Goal: Task Accomplishment & Management: Use online tool/utility

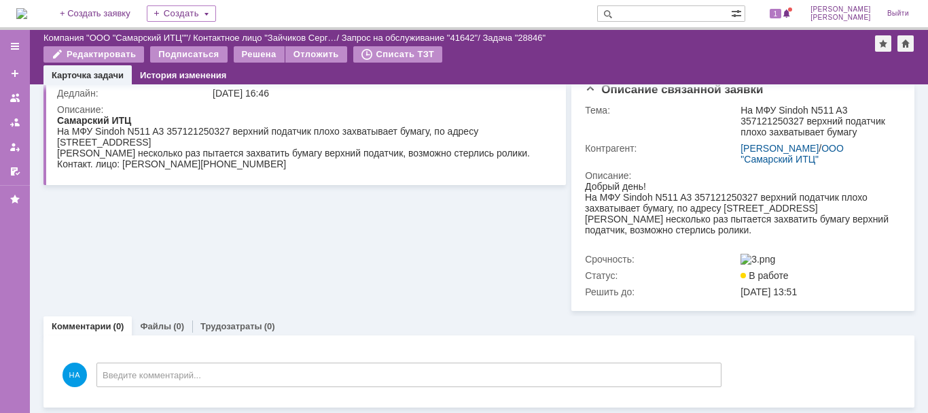
scroll to position [135, 0]
click at [156, 322] on link "Файлы" at bounding box center [155, 326] width 31 height 10
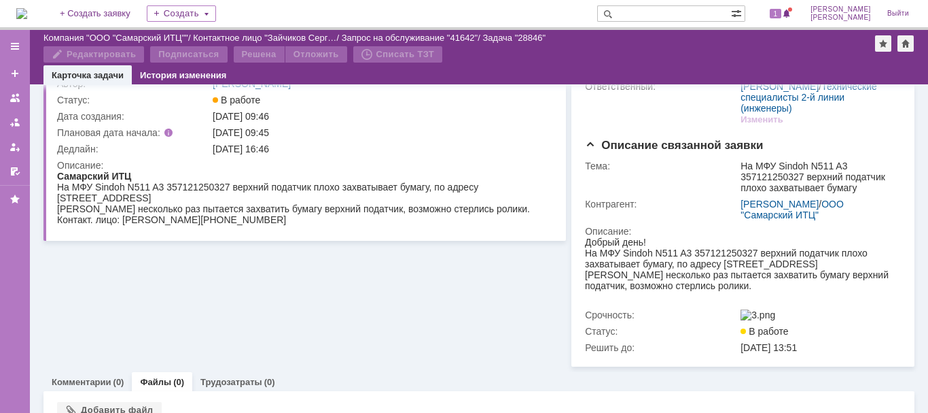
scroll to position [135, 0]
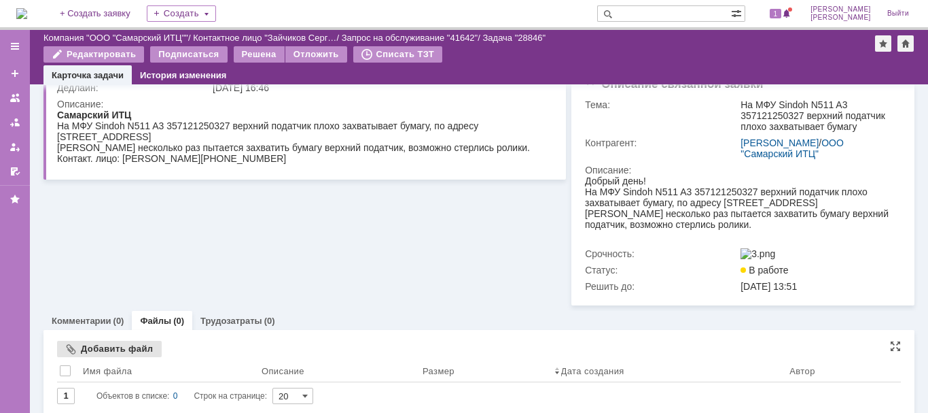
click at [104, 351] on div "Добавить файл" at bounding box center [109, 349] width 105 height 16
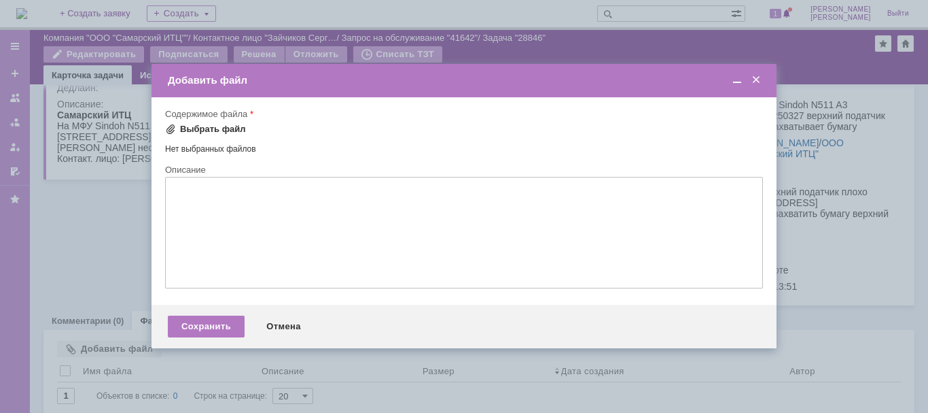
click at [196, 130] on div "Выбрать файл" at bounding box center [213, 129] width 66 height 11
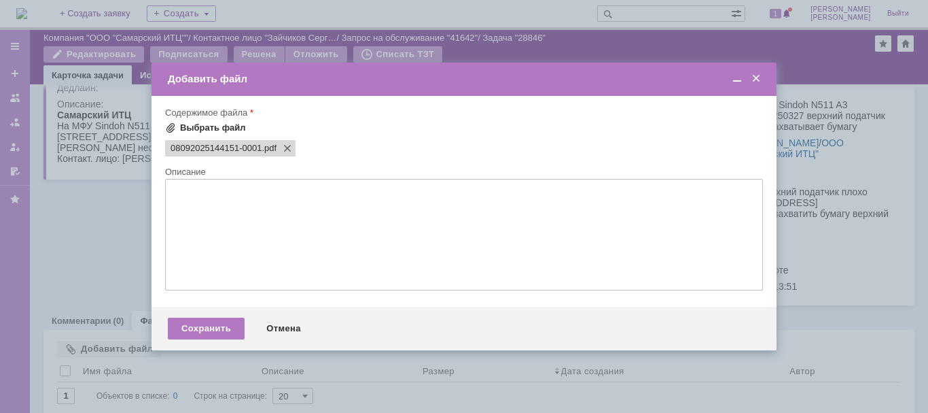
scroll to position [0, 0]
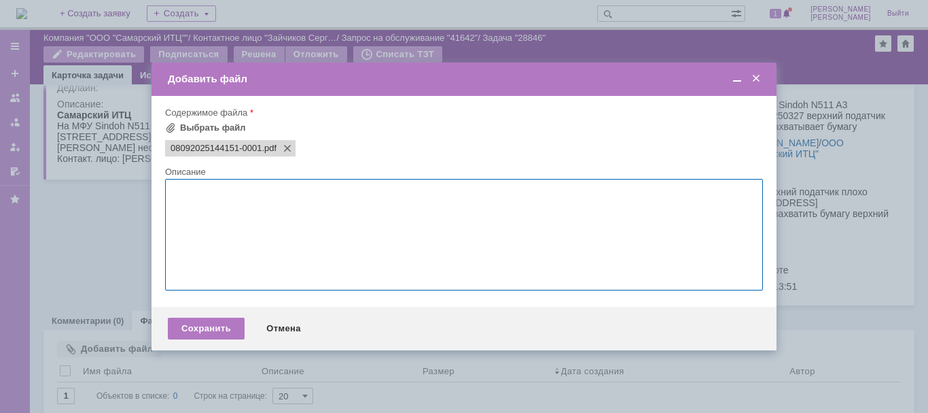
click at [207, 194] on textarea at bounding box center [464, 234] width 598 height 111
click at [735, 79] on span at bounding box center [738, 79] width 14 height 12
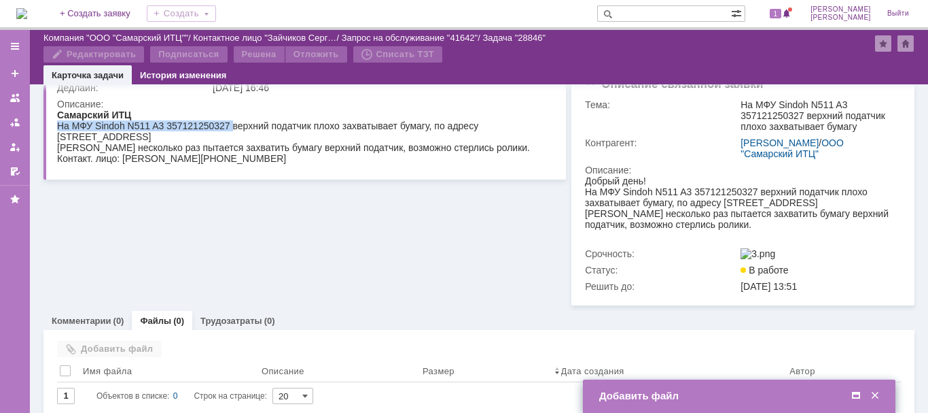
drag, startPoint x: 60, startPoint y: 124, endPoint x: 232, endPoint y: 120, distance: 171.3
click at [232, 120] on div "На МФУ Sindoh N511 A3 357121250327 верхний податчик плохо захватывает бумагу , …" at bounding box center [300, 131] width 487 height 22
copy div "На МФУ Sindoh N511 A3 357121250327"
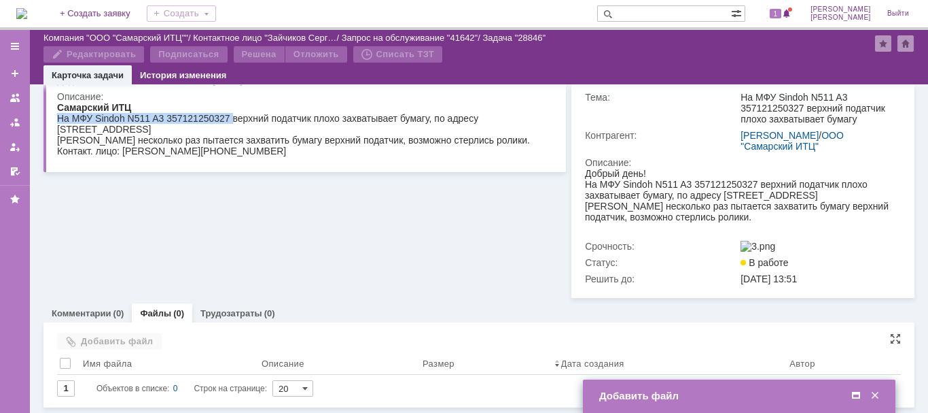
scroll to position [148, 0]
click at [858, 397] on span at bounding box center [857, 395] width 14 height 12
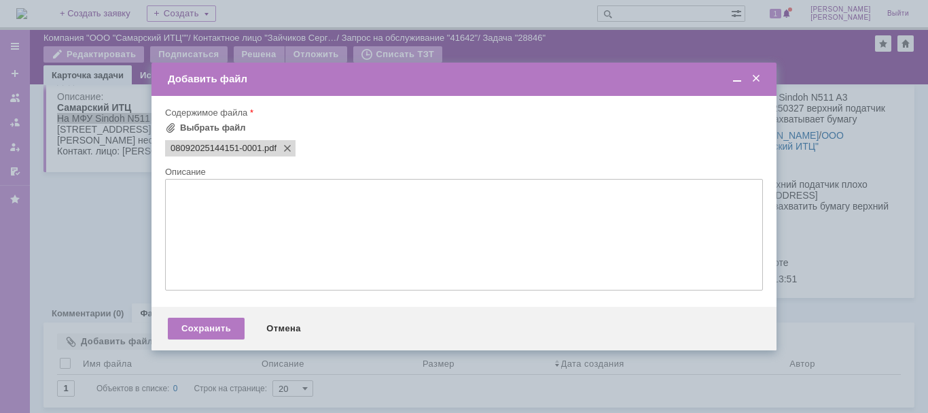
click at [213, 193] on textarea at bounding box center [464, 234] width 598 height 111
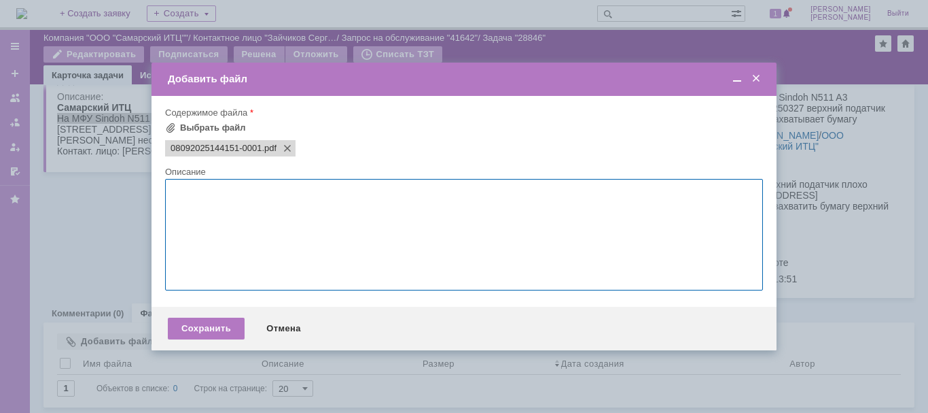
paste textarea "На МФУ Sindoh N511 A3 357121250327"
click at [277, 190] on textarea "На МФУ Sindoh N511 A3 357121250327" at bounding box center [464, 234] width 598 height 111
drag, startPoint x: 285, startPoint y: 194, endPoint x: 293, endPoint y: 231, distance: 38.1
click at [285, 194] on textarea "На МФУ Sindoh N511 A3 sn№ 357121250327" at bounding box center [464, 234] width 598 height 111
click at [370, 194] on textarea "На МФУ Sindoh N511 A3 sn № 357121250327" at bounding box center [464, 234] width 598 height 111
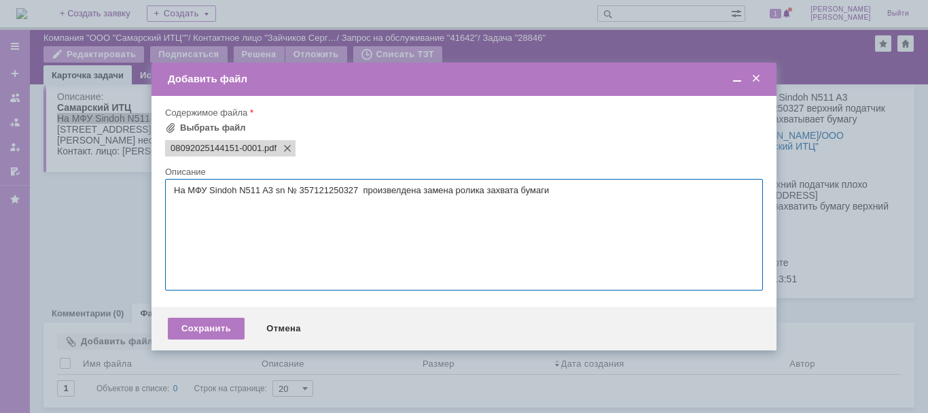
click at [422, 188] on textarea "На МФУ Sindoh N511 A3 sn № 357121250327 произвелдена замена ролика захвата бума…" at bounding box center [464, 234] width 598 height 111
click at [401, 192] on textarea "На МФУ Sindoh N511 A3 sn № 357121250327 произвелдена в ADF замена ролика захват…" at bounding box center [464, 234] width 598 height 111
click at [576, 190] on textarea "На МФУ Sindoh N511 A3 sn № 357121250327 произведена в ADF замена ролика захвата…" at bounding box center [464, 234] width 598 height 111
click at [583, 188] on textarea "На МФУ Sindoh N511 A3 sn № 357121250327 произведена в ADF замена ролика захвата…" at bounding box center [464, 234] width 598 height 111
click at [575, 192] on textarea "На МФУ Sindoh N511 A3 sn № 357121250327 произведена в ADF замена ролика захвата…" at bounding box center [464, 234] width 598 height 111
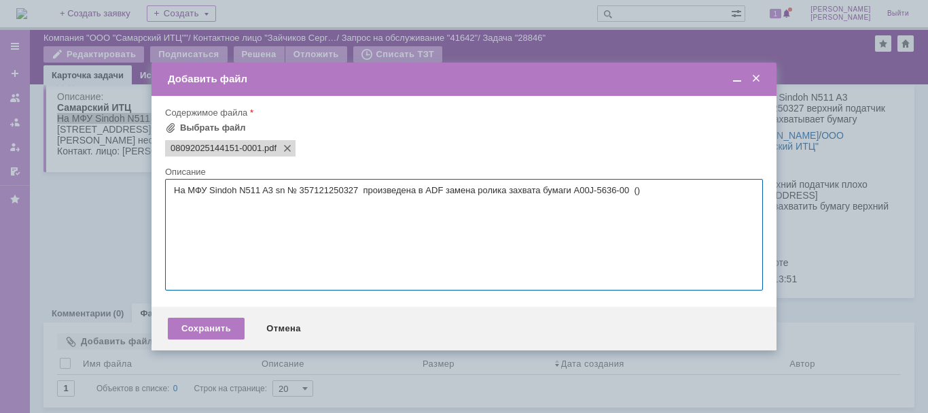
click at [638, 189] on textarea "На МФУ Sindoh N511 A3 sn № 357121250327 произведена в ADF замена ролика захвата…" at bounding box center [464, 234] width 598 height 111
click at [241, 196] on textarea "На МФУ Sindoh N511 A3 sn № 357121250327 произведена в ADF замена ролика захвата…" at bounding box center [464, 234] width 598 height 111
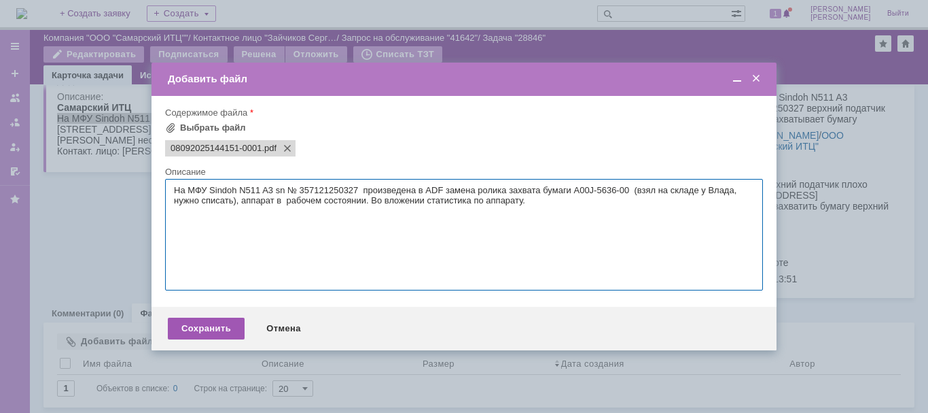
type textarea "На МФУ Sindoh N511 A3 sn № 357121250327 произведена в ADF замена ролика захвата…"
click at [196, 324] on div "Сохранить" at bounding box center [206, 328] width 77 height 22
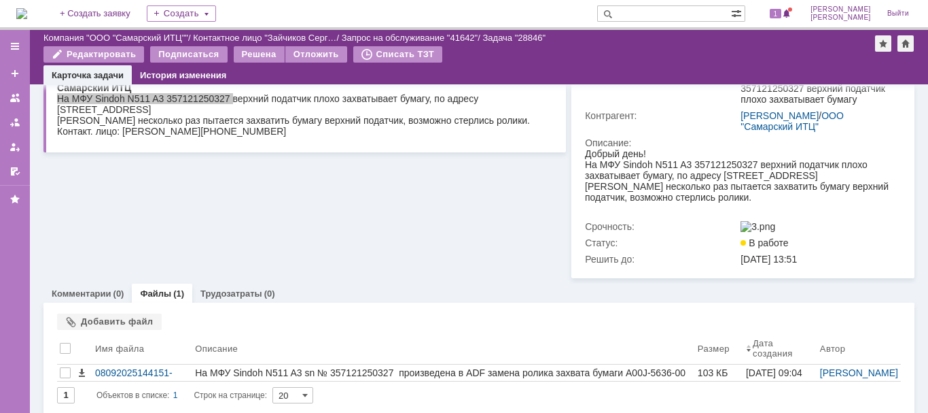
scroll to position [175, 0]
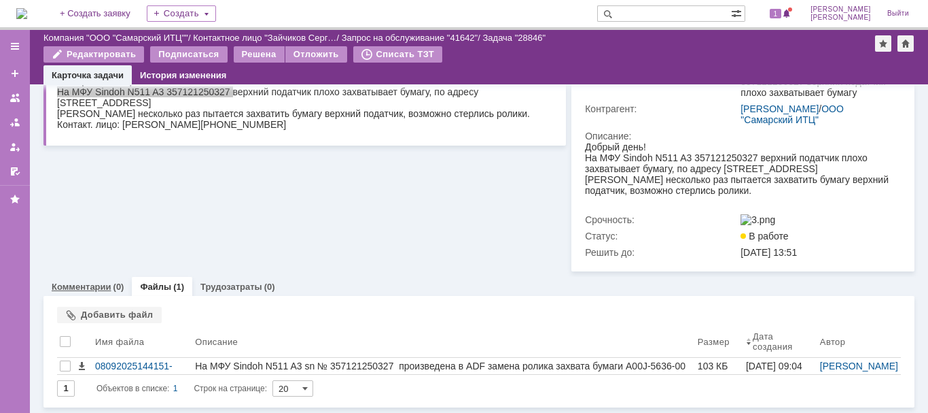
click at [95, 290] on link "Комментарии" at bounding box center [82, 286] width 60 height 10
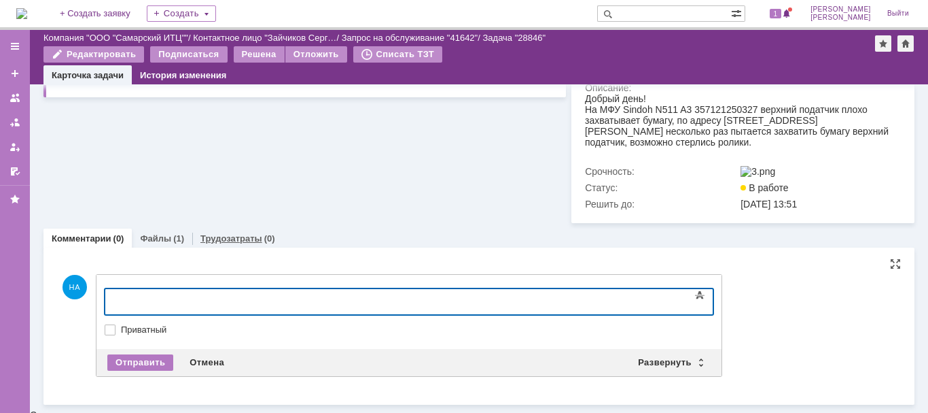
scroll to position [218, 0]
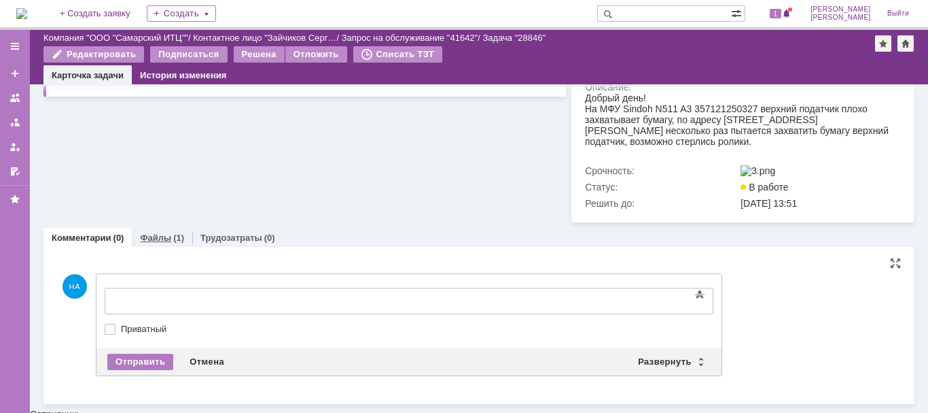
click at [157, 243] on link "Файлы" at bounding box center [155, 237] width 31 height 10
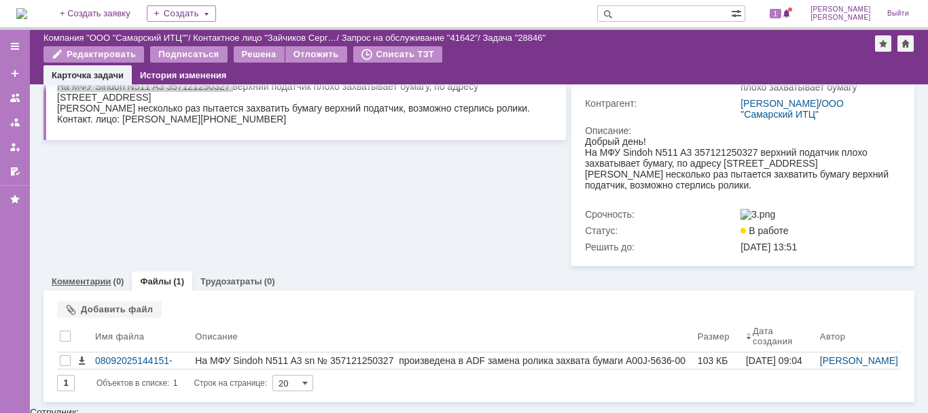
click at [99, 283] on link "Комментарии" at bounding box center [82, 281] width 60 height 10
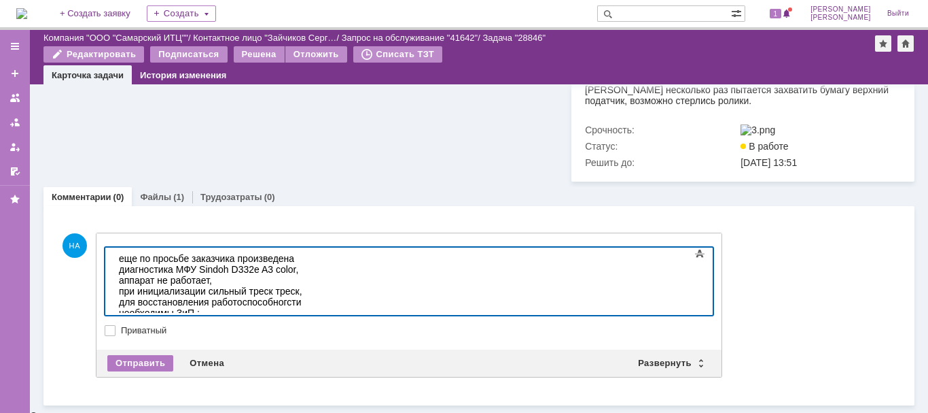
scroll to position [260, 0]
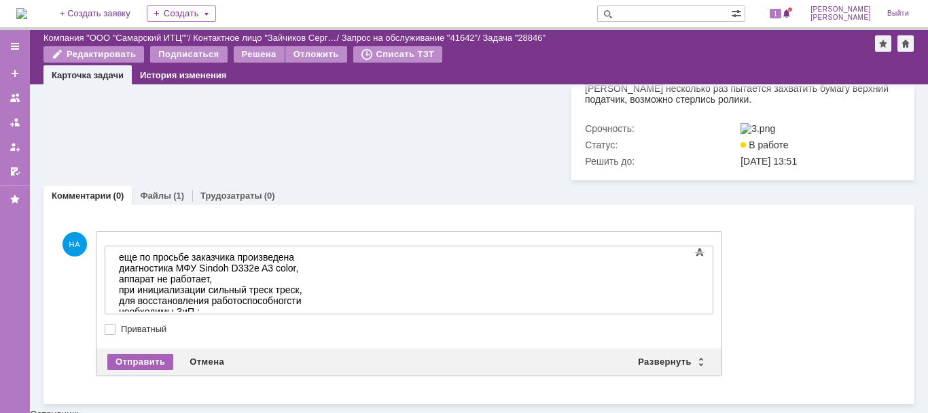
click at [141, 362] on div "Отправить" at bounding box center [140, 361] width 66 height 16
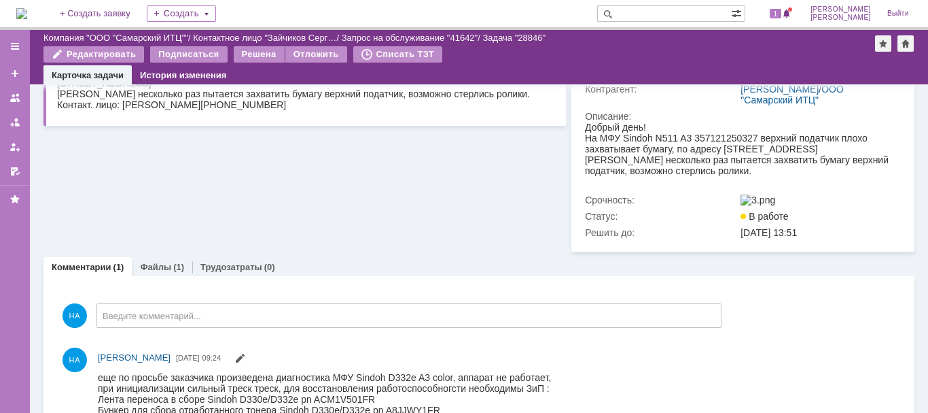
scroll to position [238, 0]
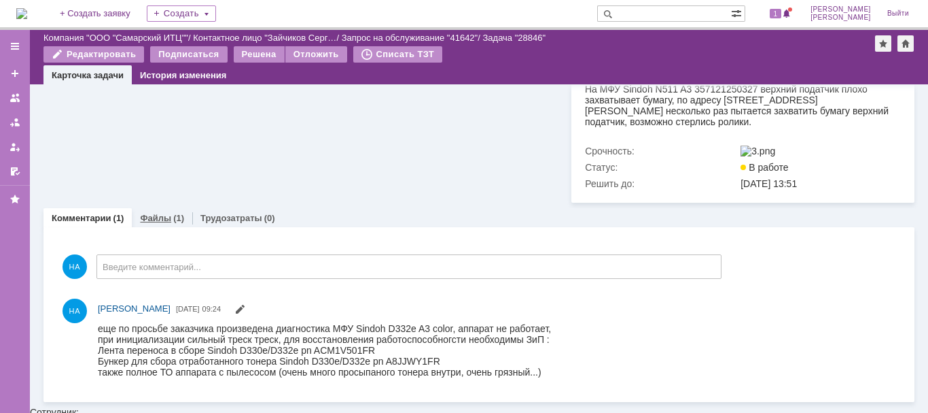
click at [163, 221] on link "Файлы" at bounding box center [155, 218] width 31 height 10
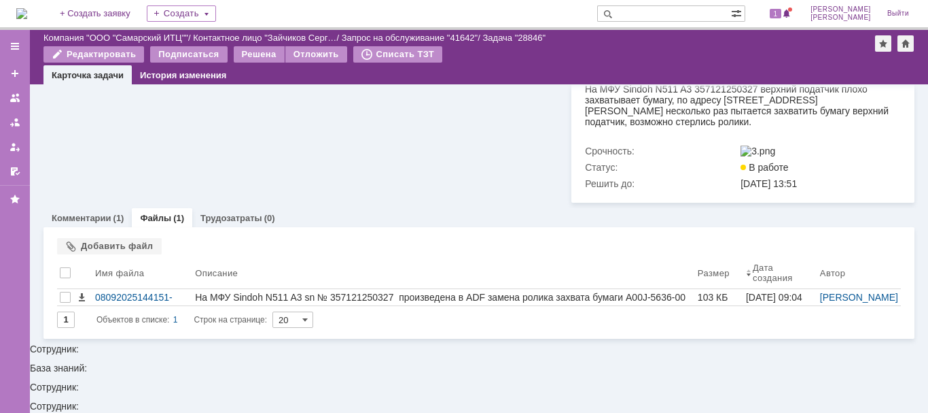
scroll to position [175, 0]
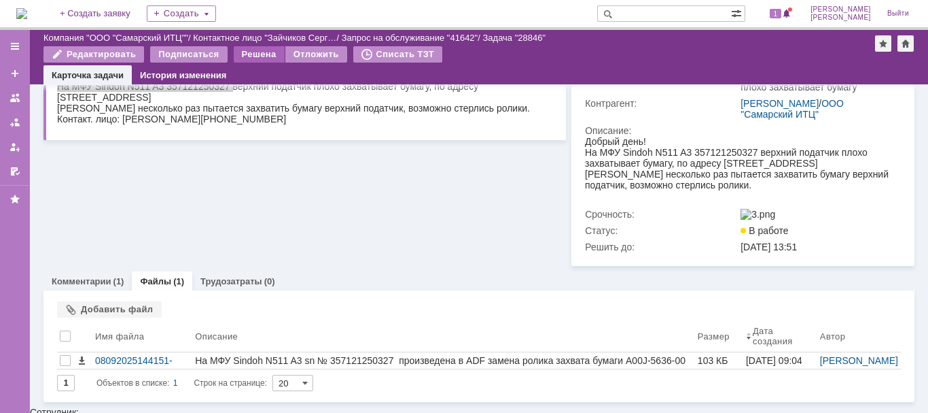
click at [256, 53] on div "Решена" at bounding box center [259, 54] width 51 height 16
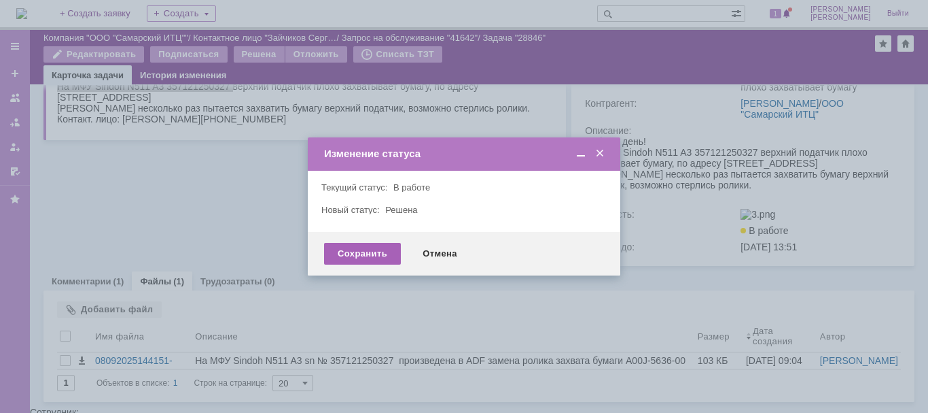
click at [358, 251] on div "Сохранить" at bounding box center [362, 254] width 77 height 22
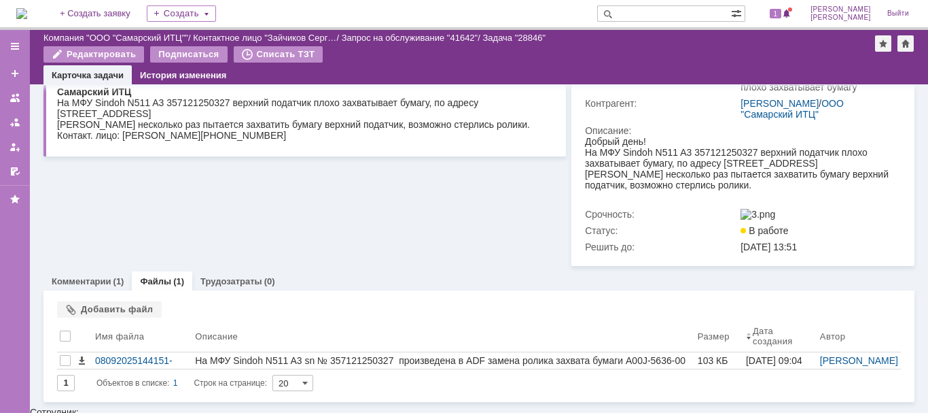
scroll to position [0, 0]
click at [111, 281] on div "Комментарии (1)" at bounding box center [88, 281] width 88 height 20
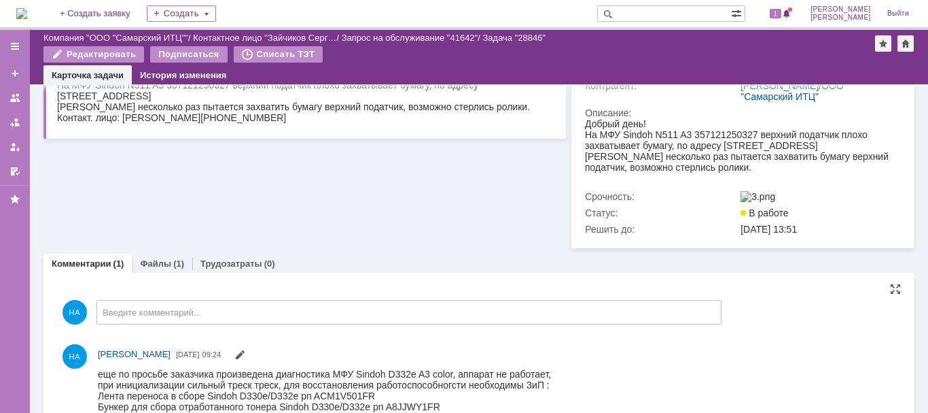
scroll to position [238, 0]
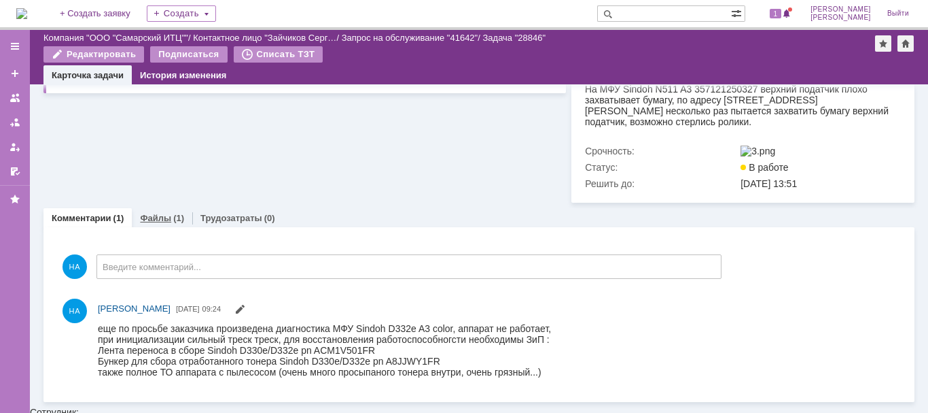
click at [154, 223] on link "Файлы" at bounding box center [155, 218] width 31 height 10
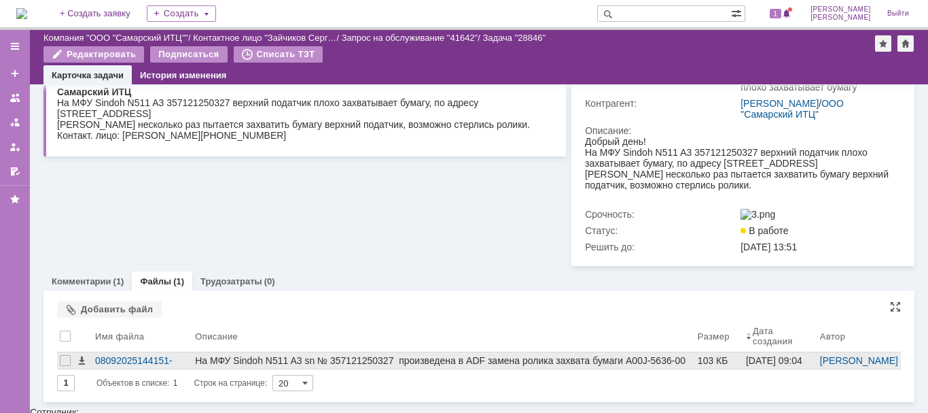
click at [241, 366] on div "На МФУ Sindoh N511 A3 sn № 357121250327 произведена в ADF замена ролика захвата…" at bounding box center [444, 366] width 498 height 22
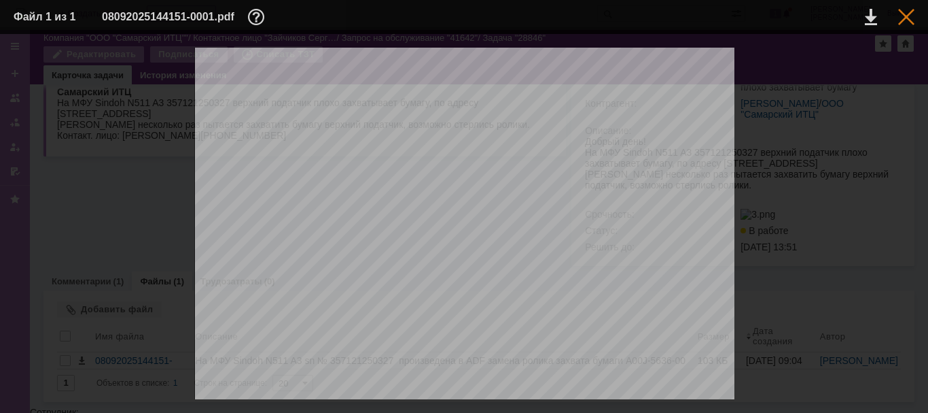
click at [906, 18] on div at bounding box center [907, 17] width 16 height 16
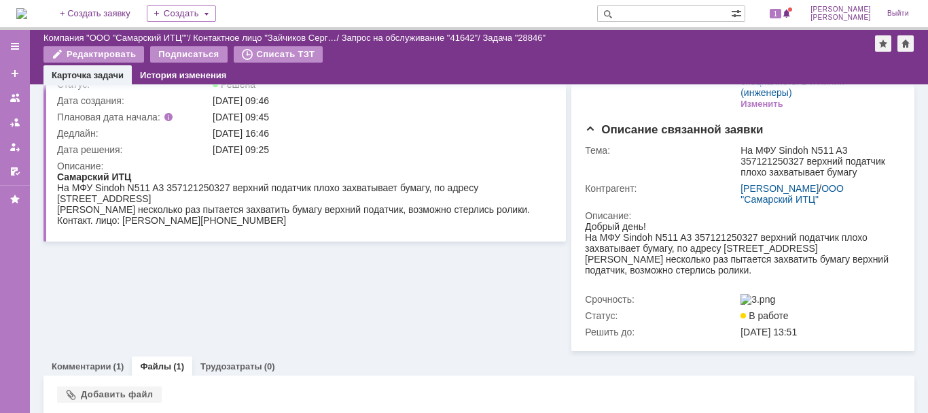
scroll to position [0, 0]
